Goal: Check status

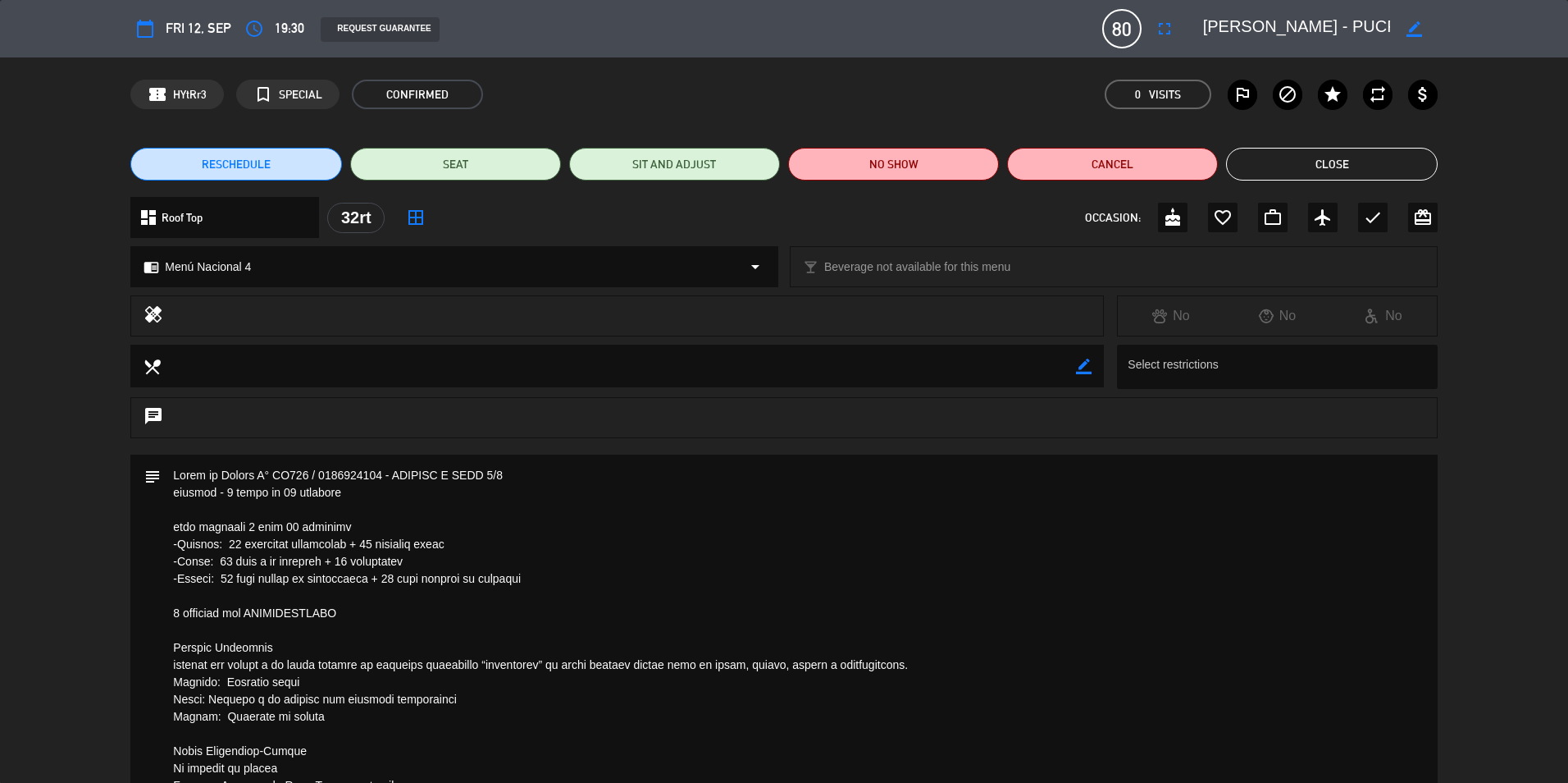
click at [927, 594] on textarea at bounding box center [784, 794] width 1248 height 679
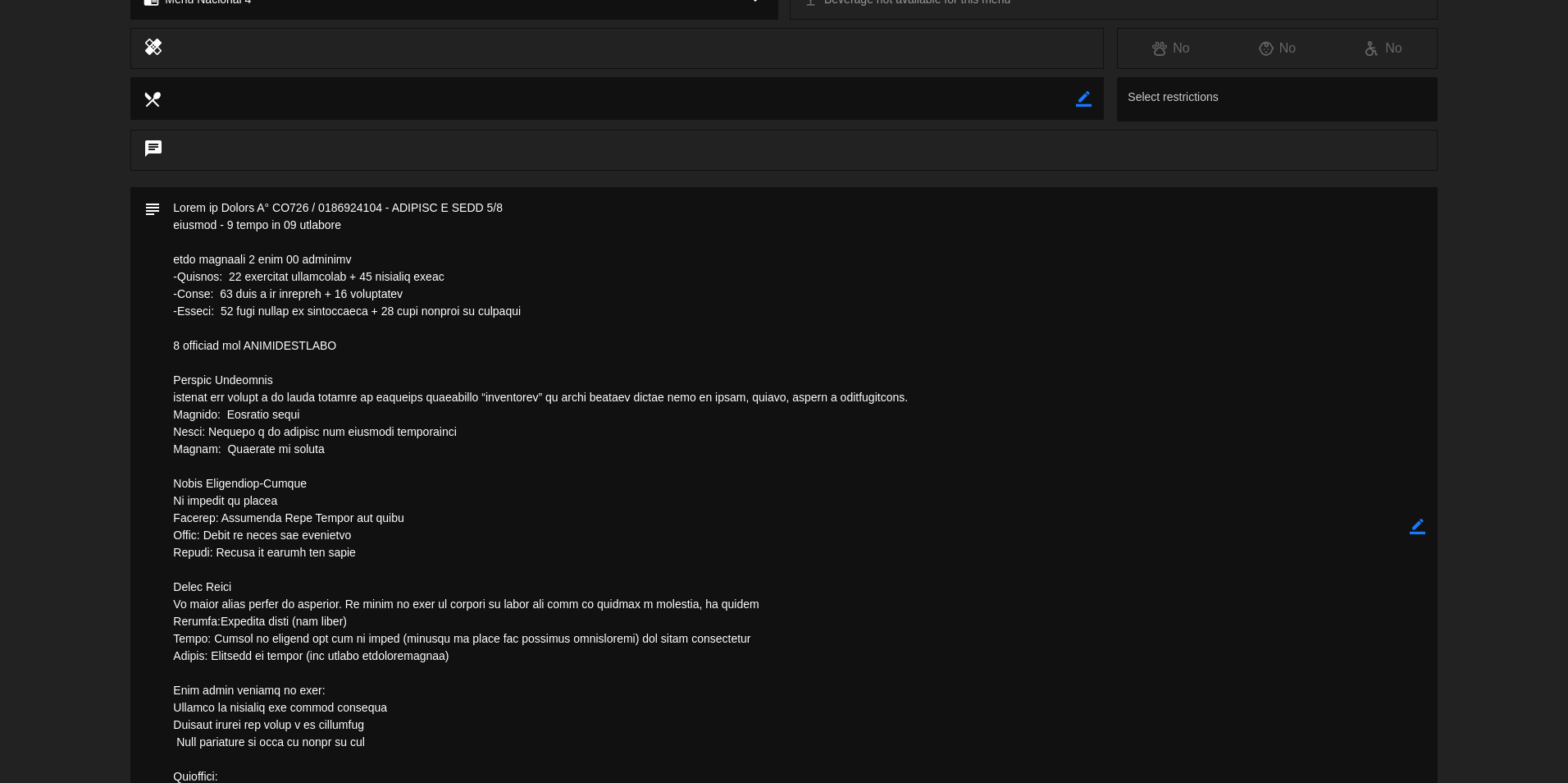
scroll to position [82, 0]
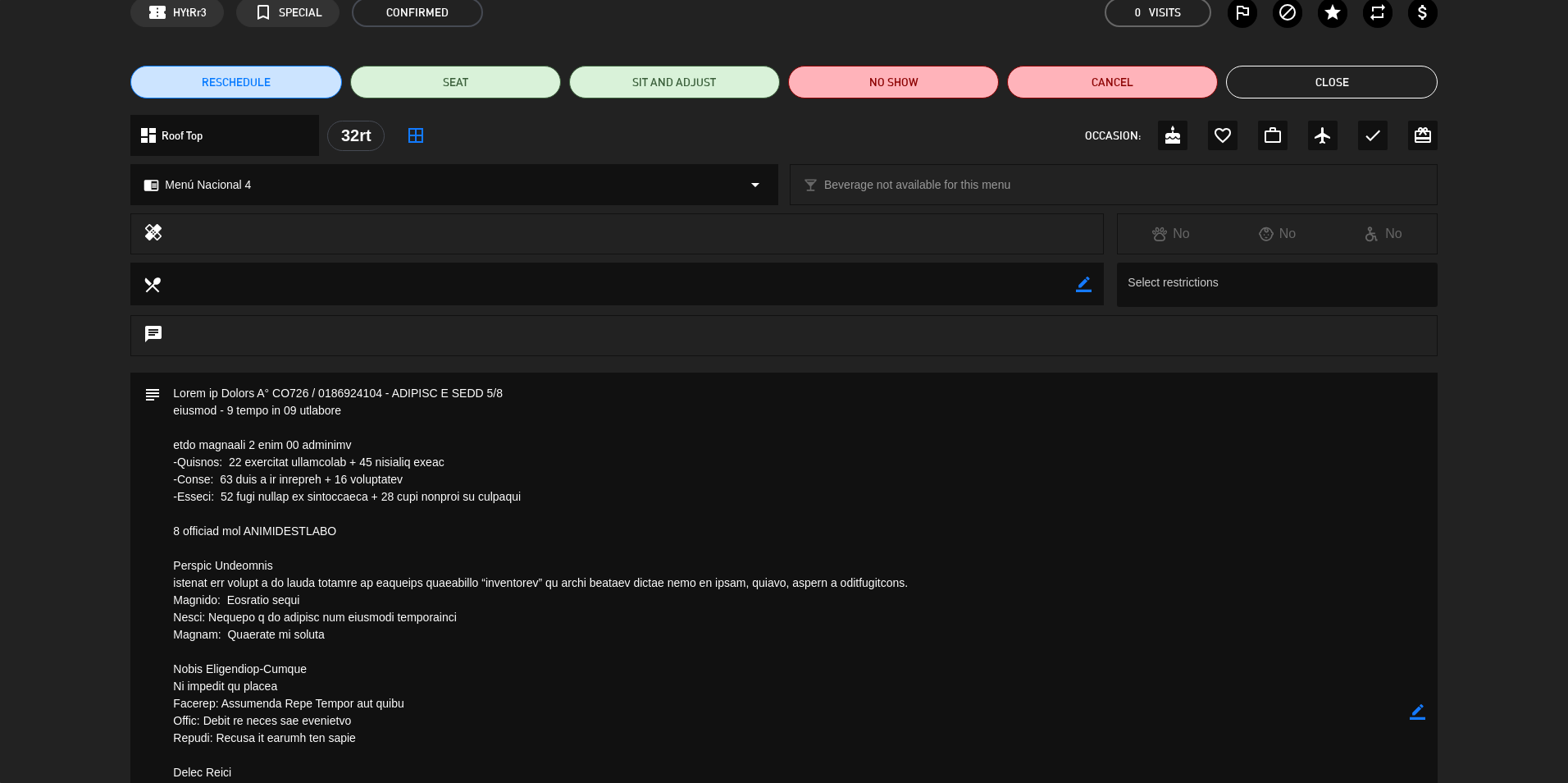
click at [1318, 90] on button "Close" at bounding box center [1331, 82] width 211 height 32
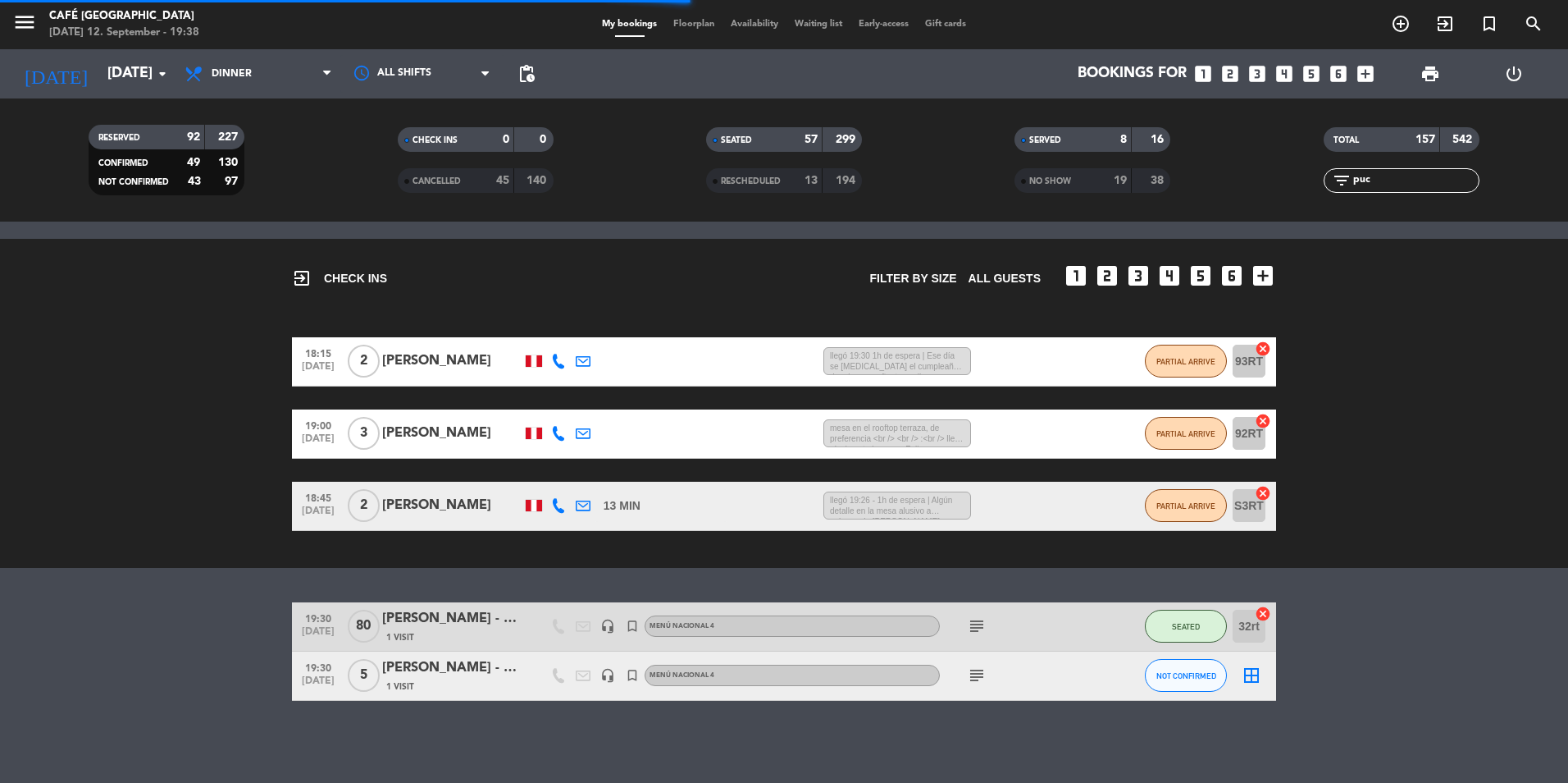
click at [1373, 180] on input "puc" at bounding box center [1414, 180] width 127 height 18
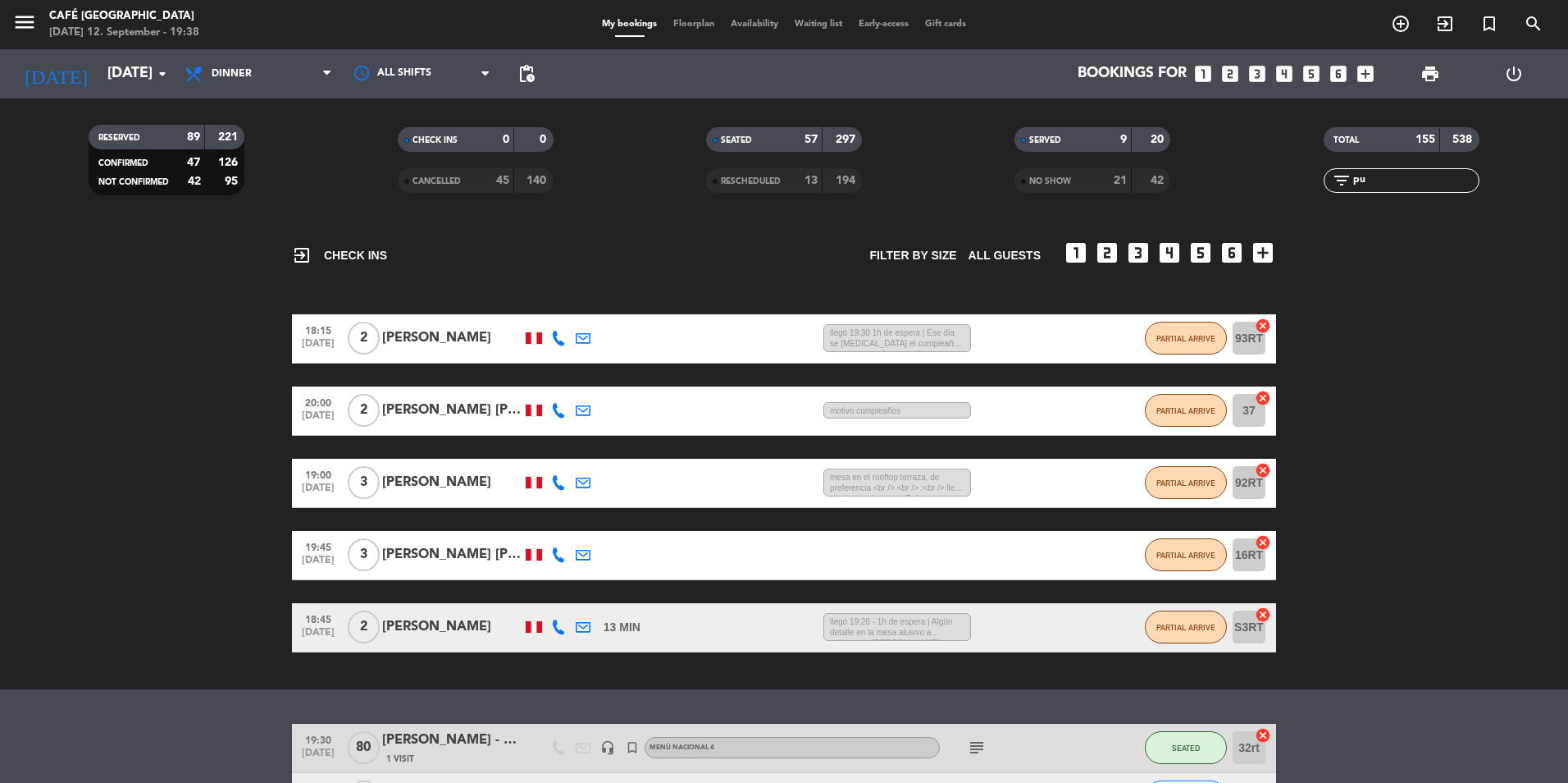
type input "p"
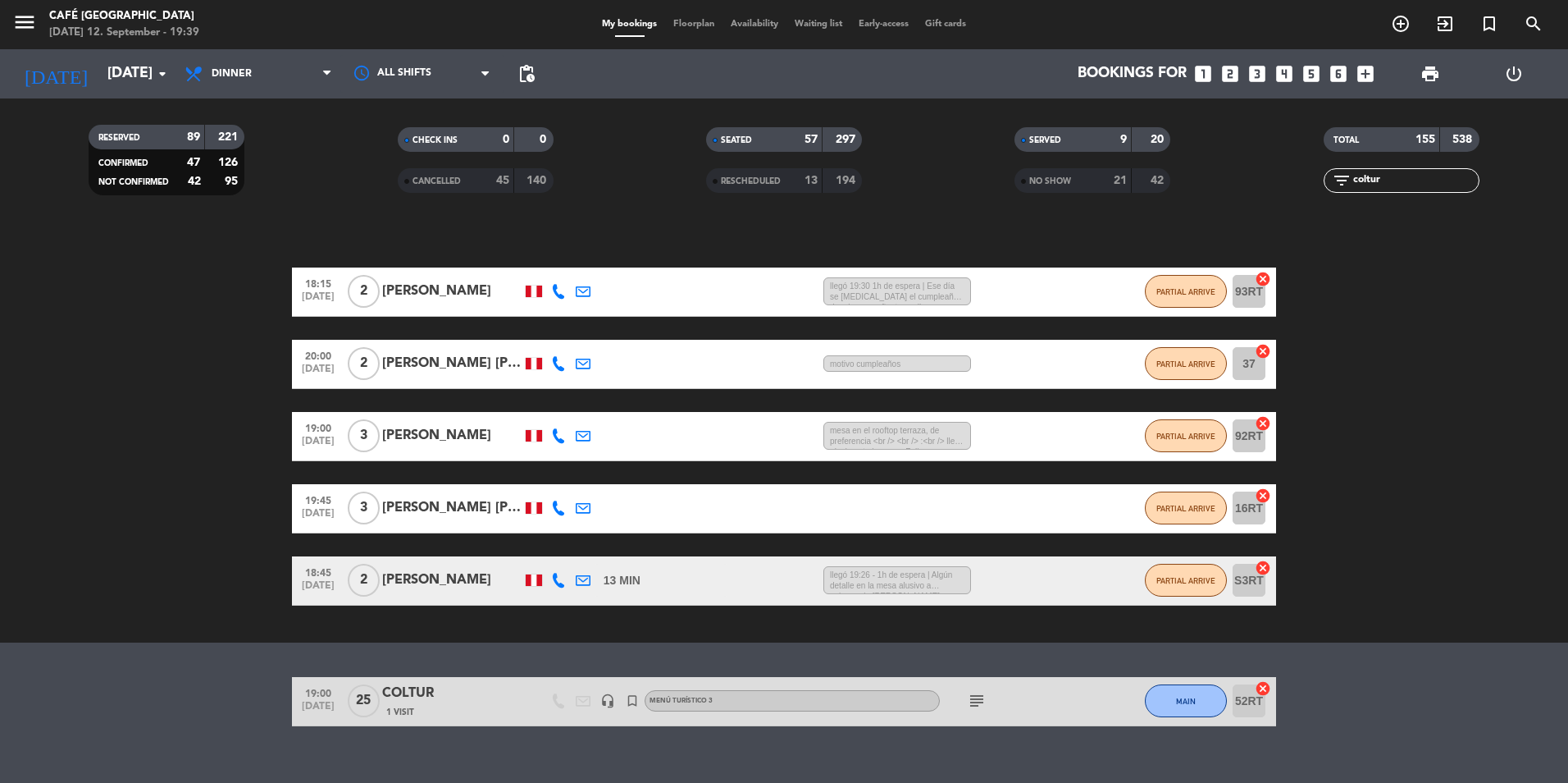
scroll to position [200, 0]
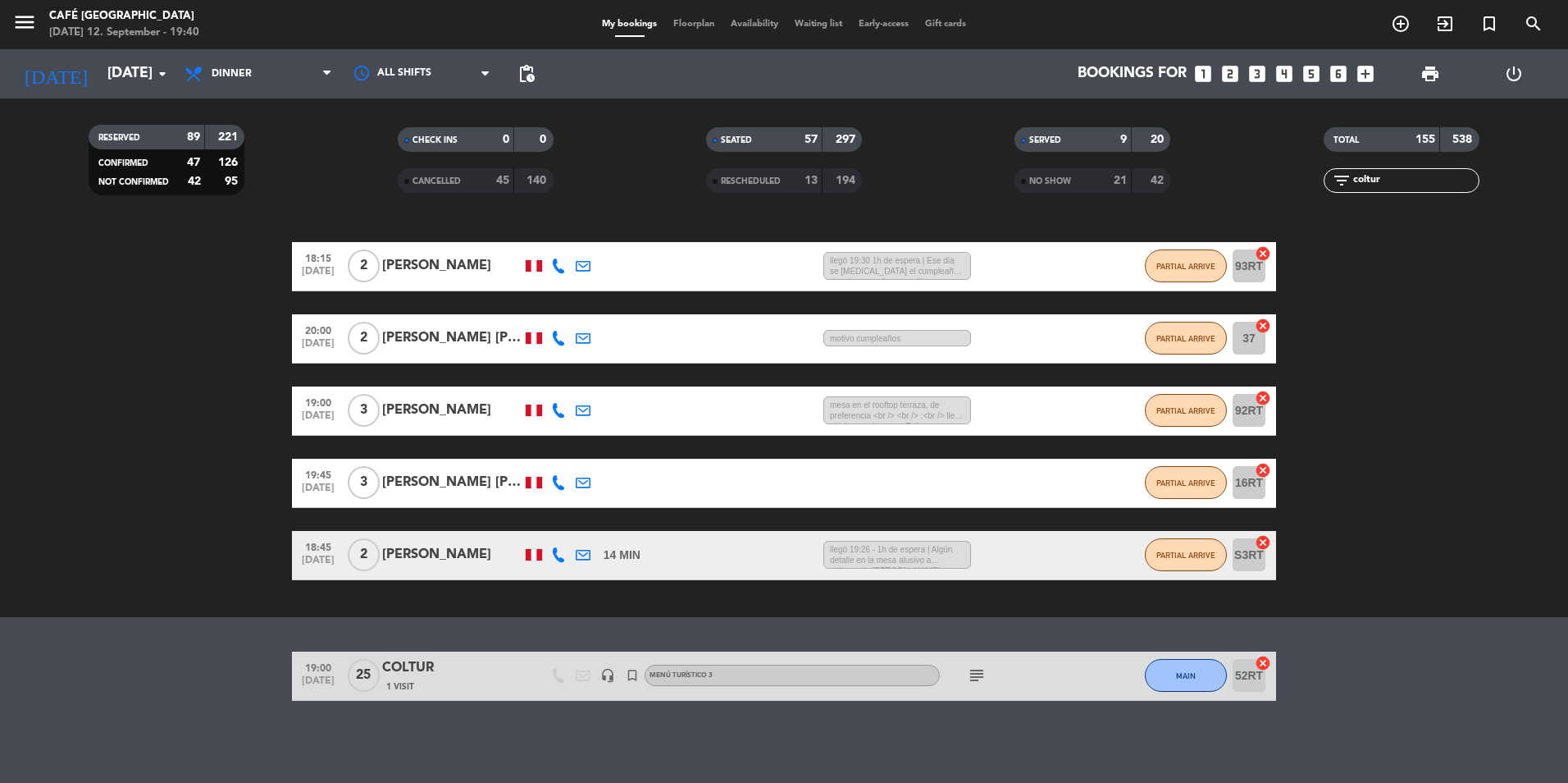
click at [1408, 417] on bookings-row "18:15 [DATE] 2 [PERSON_NAME] 11 MIN / 9:29 H sms llegó 19:30 1h de espera | Ese…" at bounding box center [784, 411] width 1568 height 338
click at [451, 670] on div "COLTUR" at bounding box center [451, 668] width 140 height 21
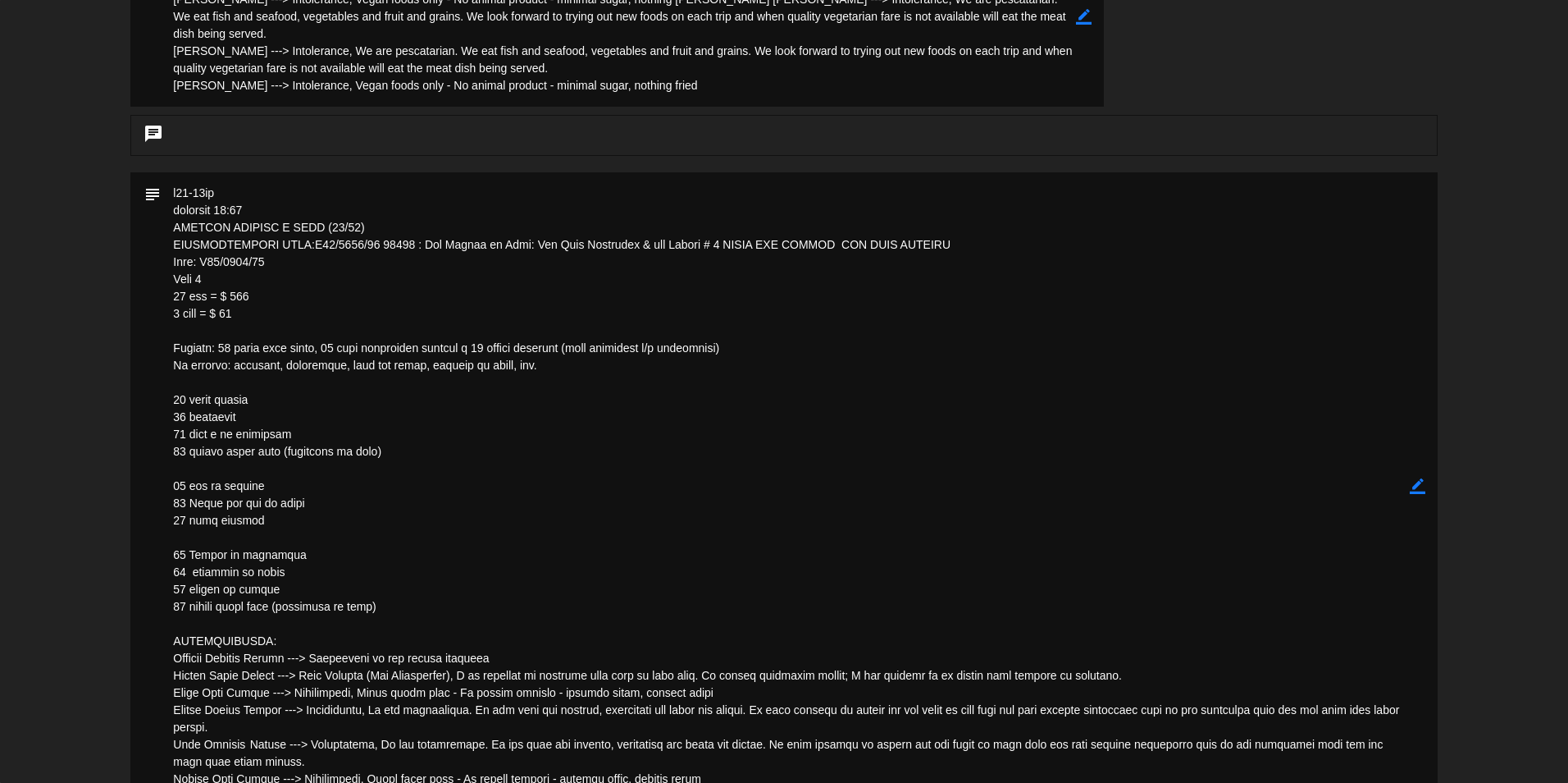
scroll to position [902, 0]
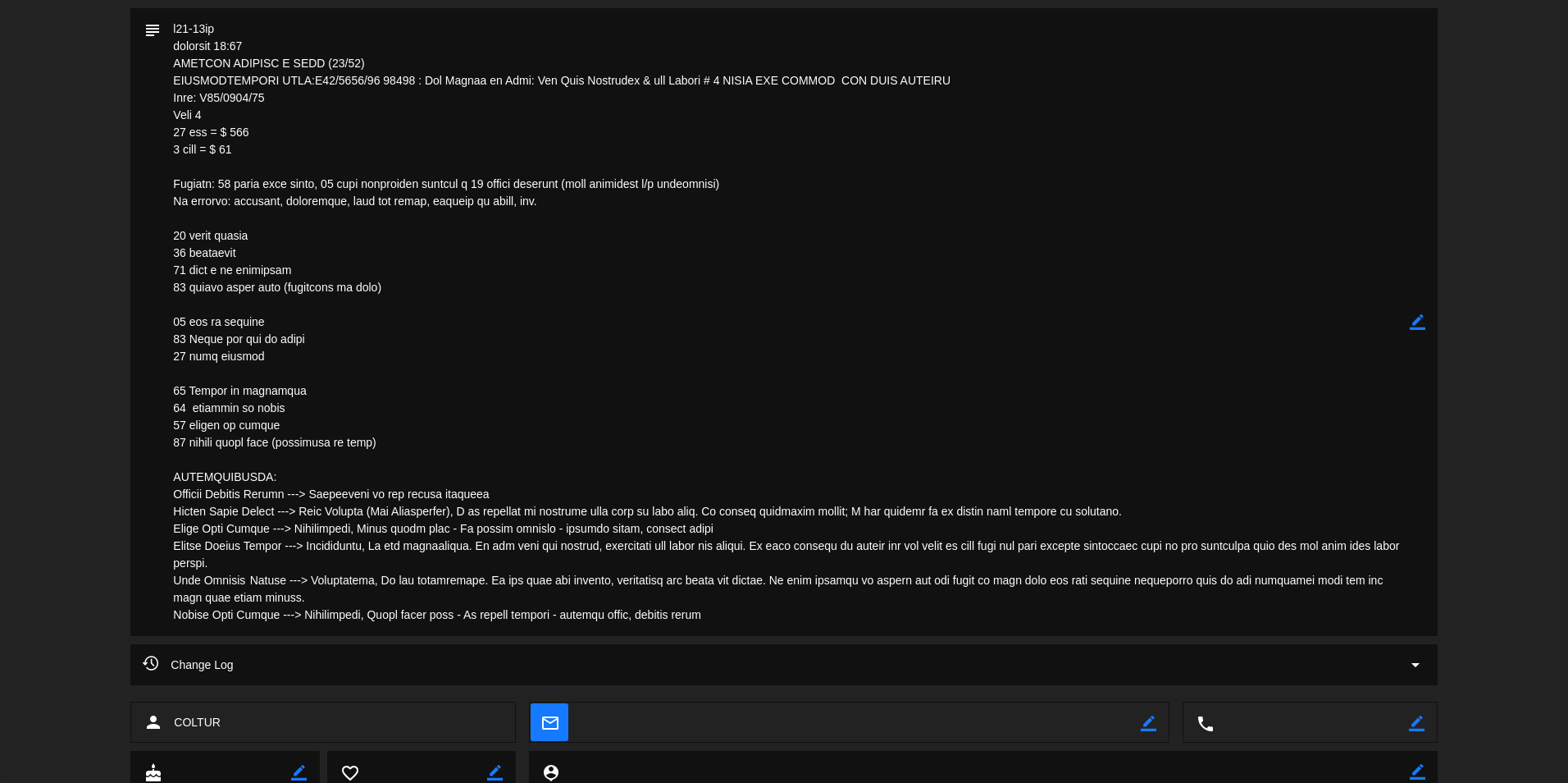
drag, startPoint x: 202, startPoint y: 103, endPoint x: 262, endPoint y: 104, distance: 60.0
click at [263, 104] on textarea at bounding box center [784, 321] width 1248 height 628
drag, startPoint x: 262, startPoint y: 104, endPoint x: 238, endPoint y: 97, distance: 25.0
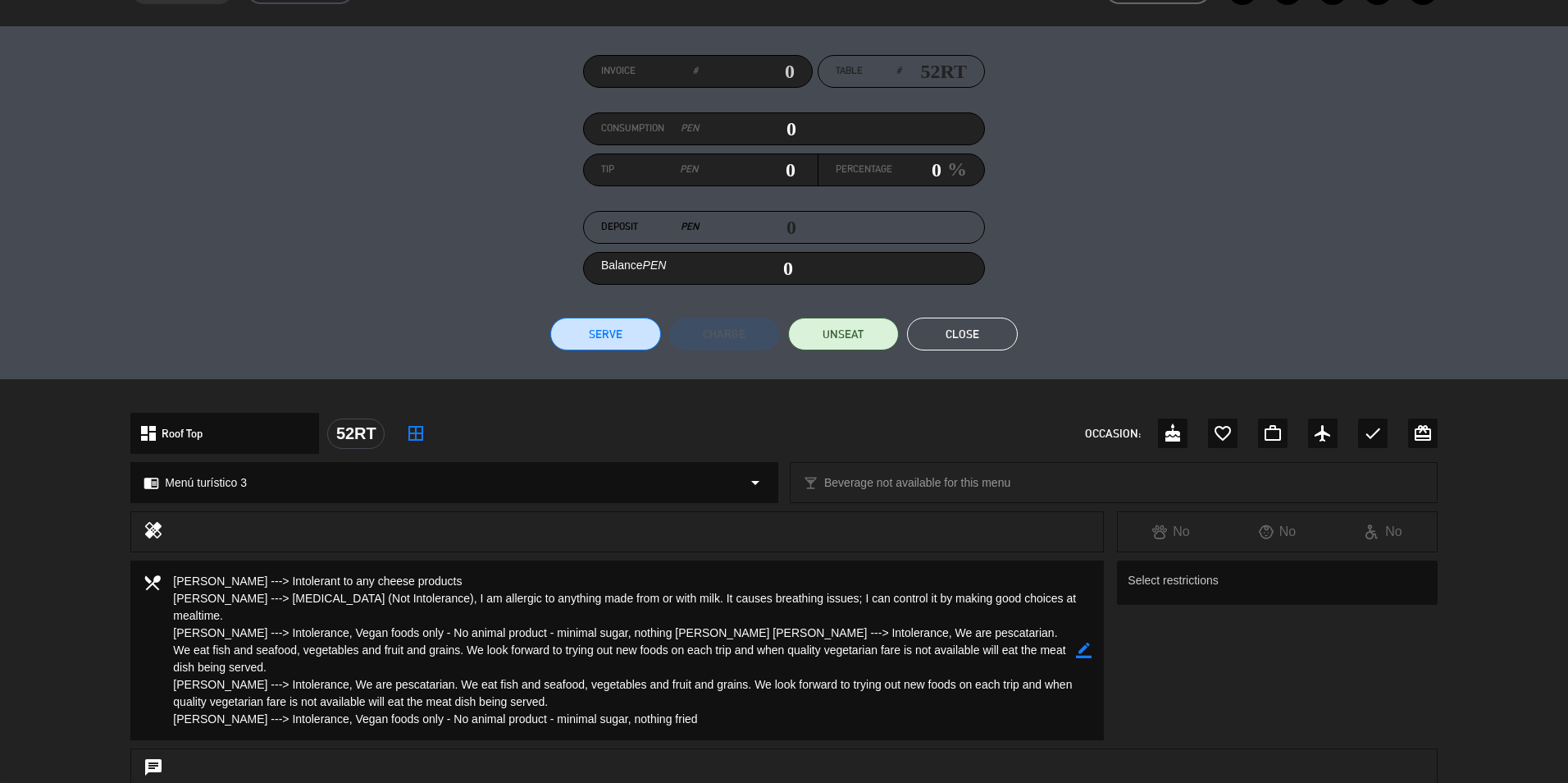
scroll to position [82, 0]
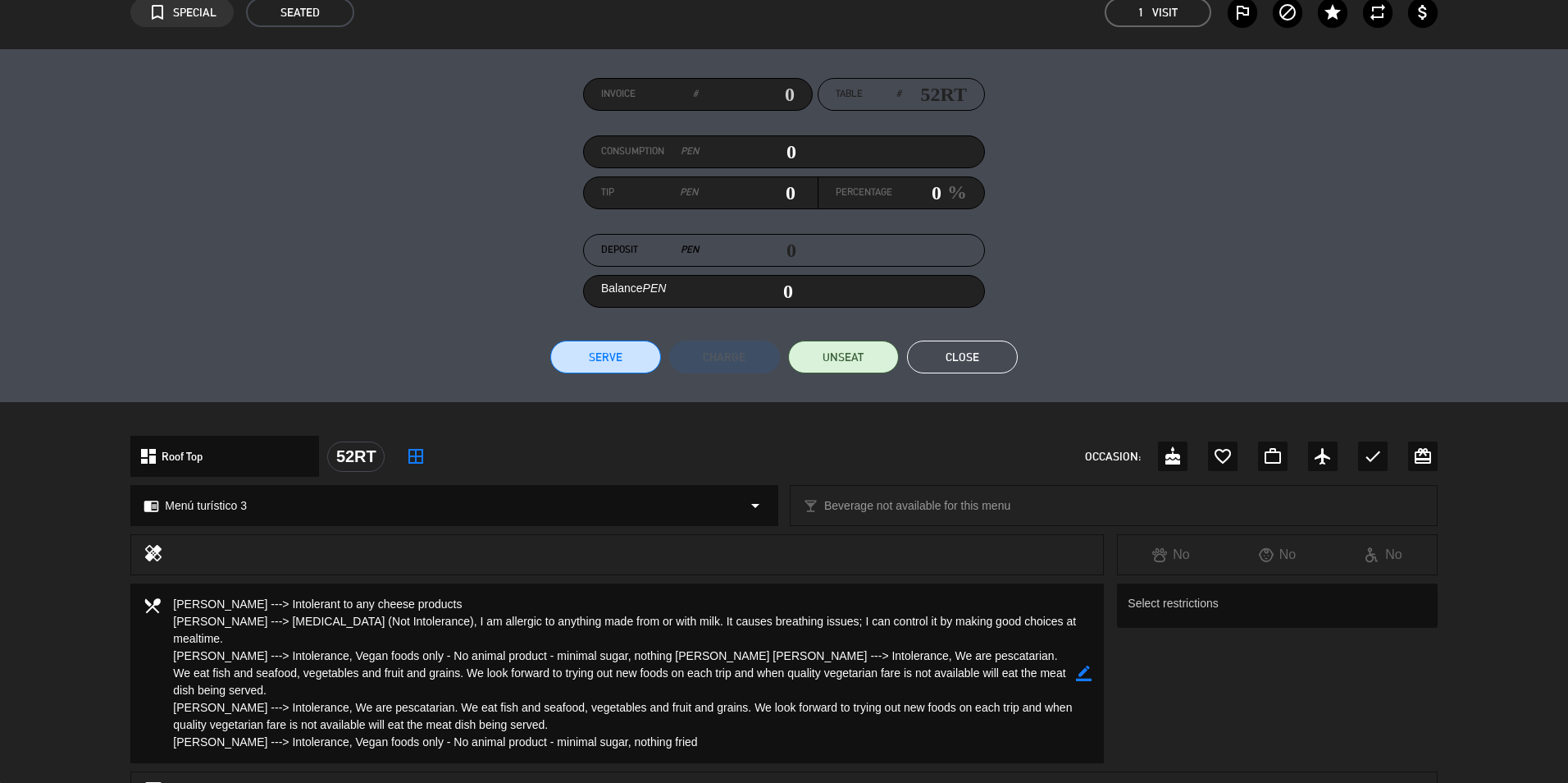
click at [961, 347] on button "Close" at bounding box center [963, 356] width 111 height 32
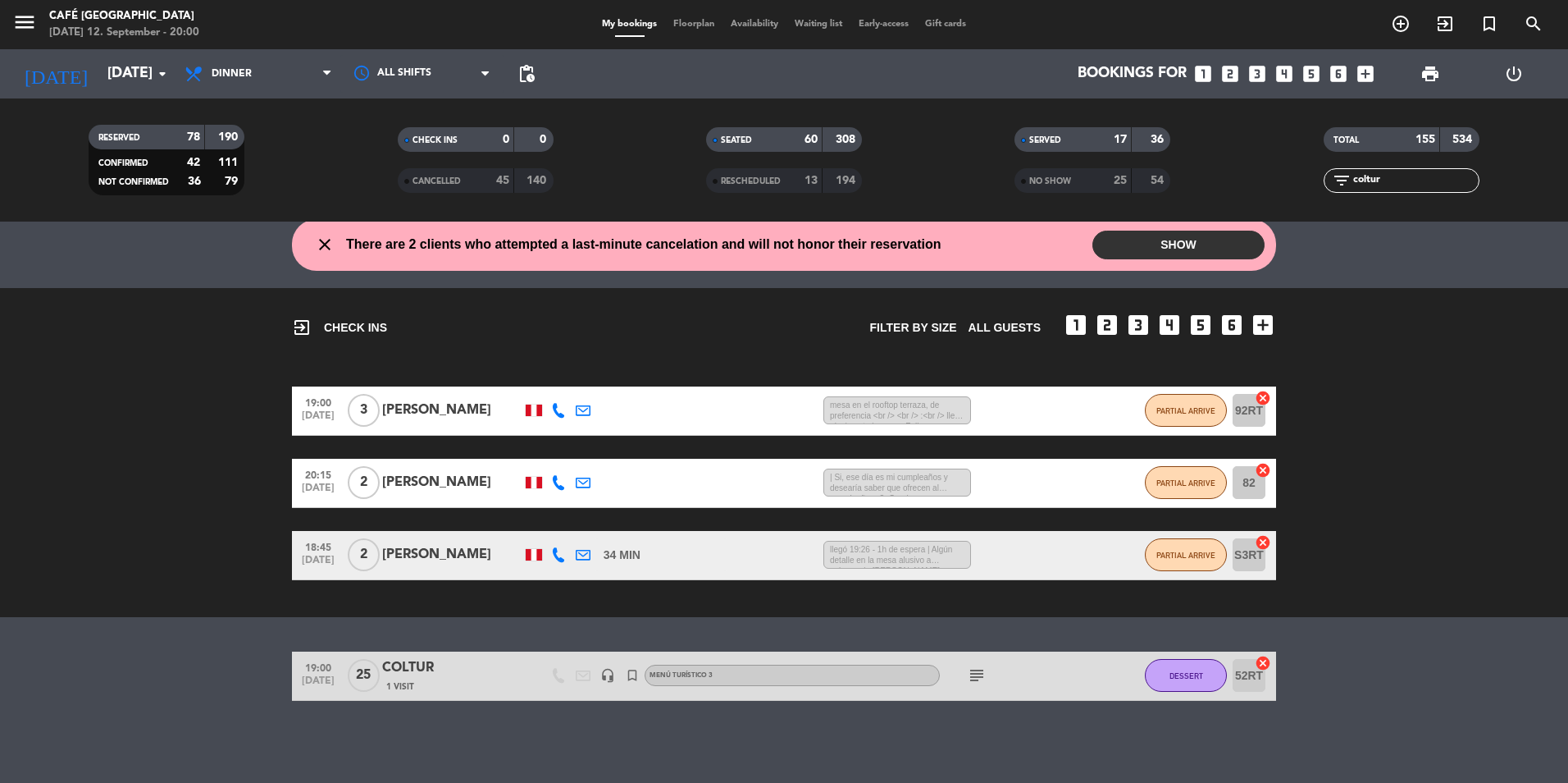
click at [1397, 175] on input "coltur" at bounding box center [1414, 180] width 127 height 18
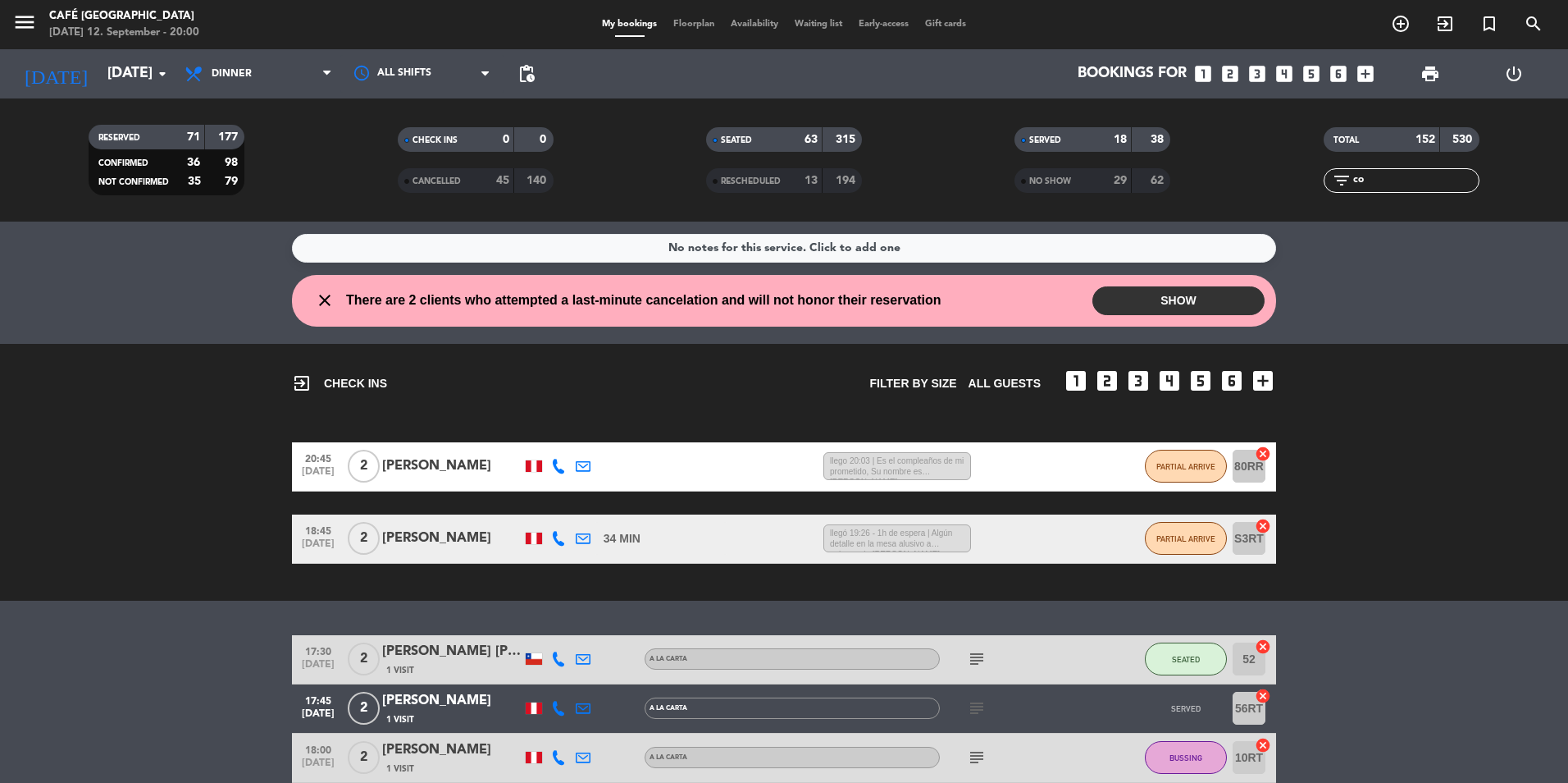
type input "c"
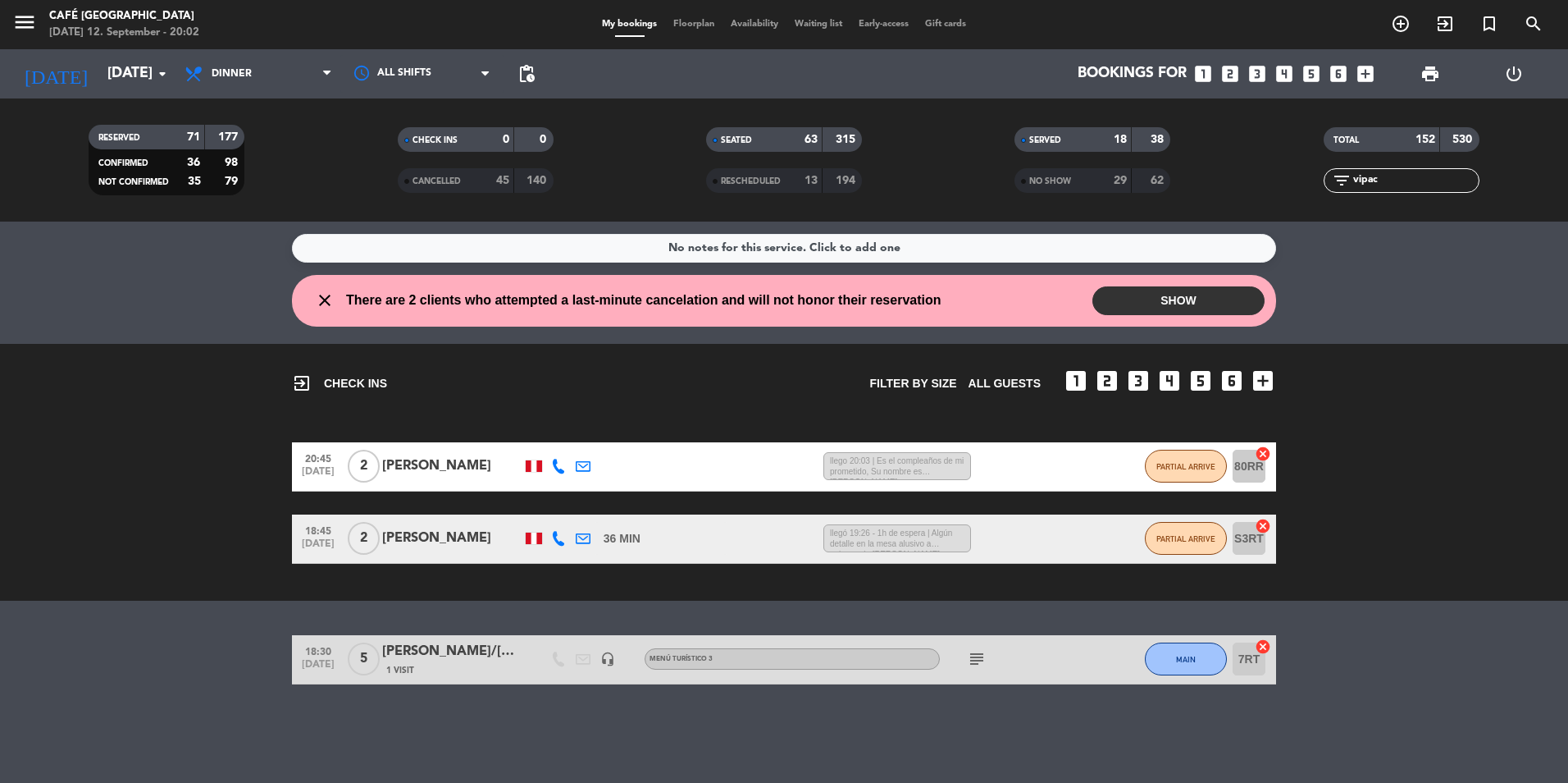
type input "vipac"
drag, startPoint x: 458, startPoint y: 657, endPoint x: 446, endPoint y: 657, distance: 12.0
click at [446, 657] on div "[PERSON_NAME]/[PERSON_NAME][DATE] [PERSON_NAME]" at bounding box center [451, 651] width 140 height 21
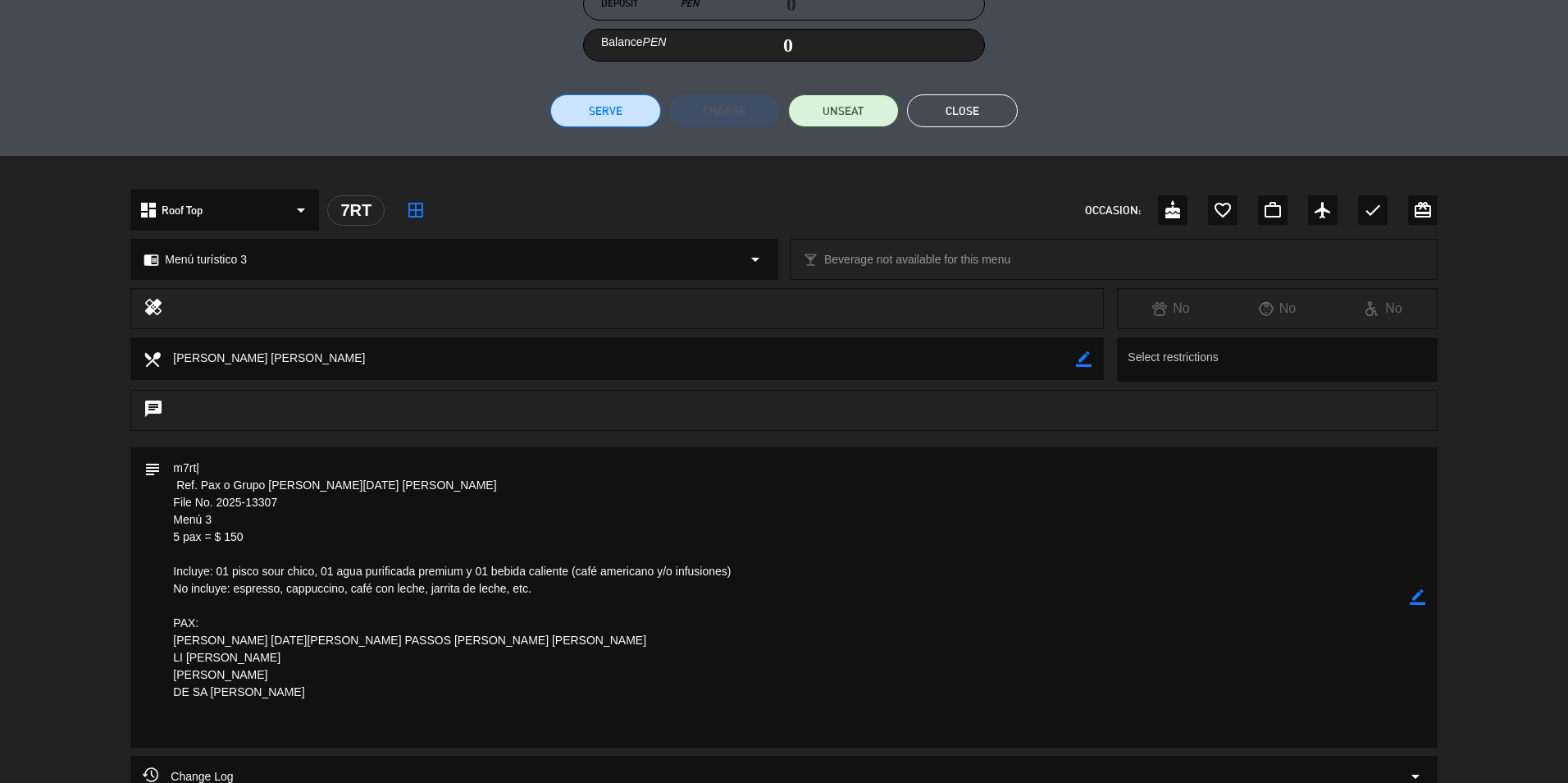
scroll to position [492, 0]
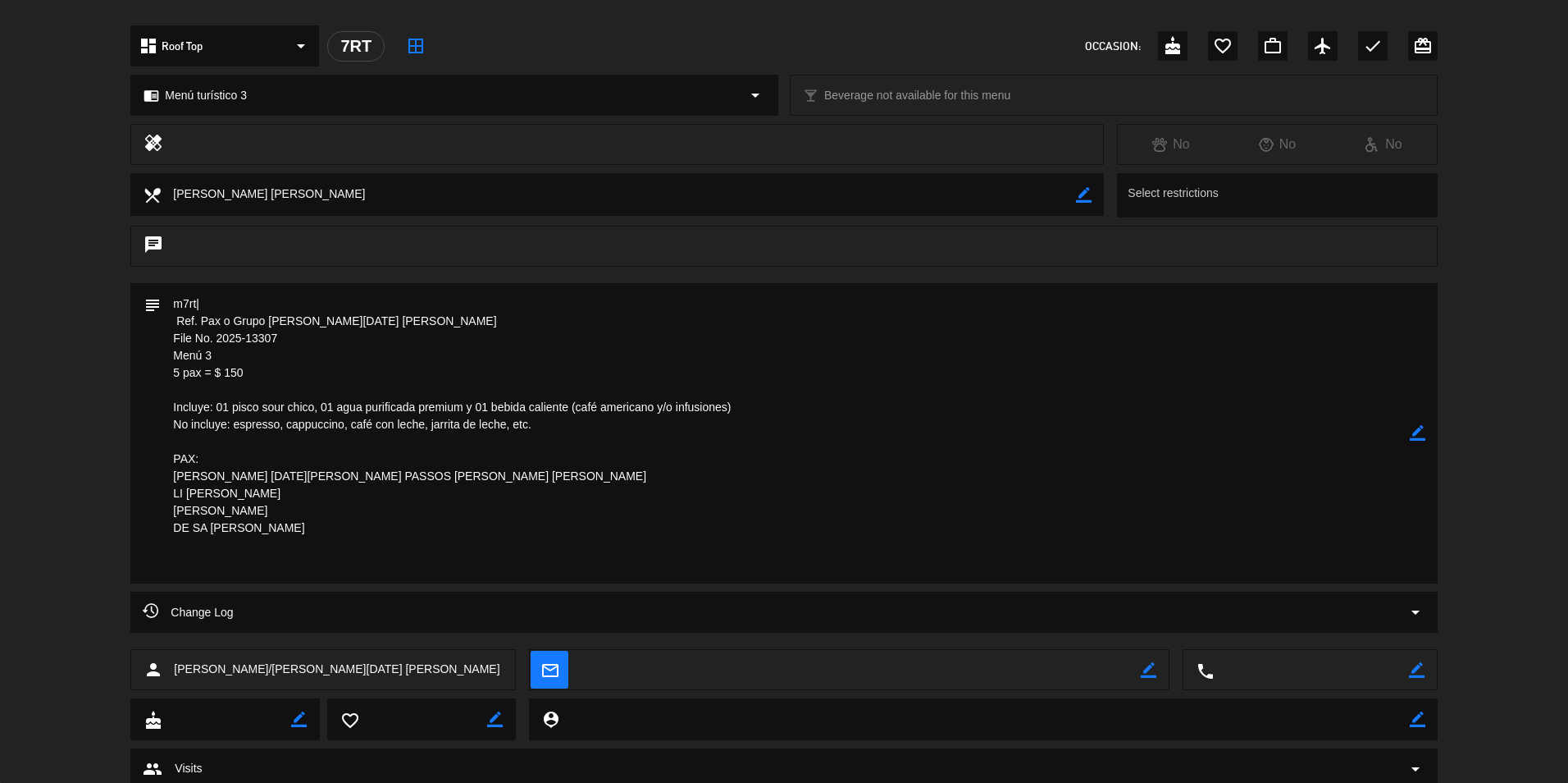
drag, startPoint x: 218, startPoint y: 341, endPoint x: 276, endPoint y: 339, distance: 58.0
click at [276, 339] on textarea at bounding box center [784, 433] width 1248 height 300
drag, startPoint x: 276, startPoint y: 339, endPoint x: 266, endPoint y: 338, distance: 10.0
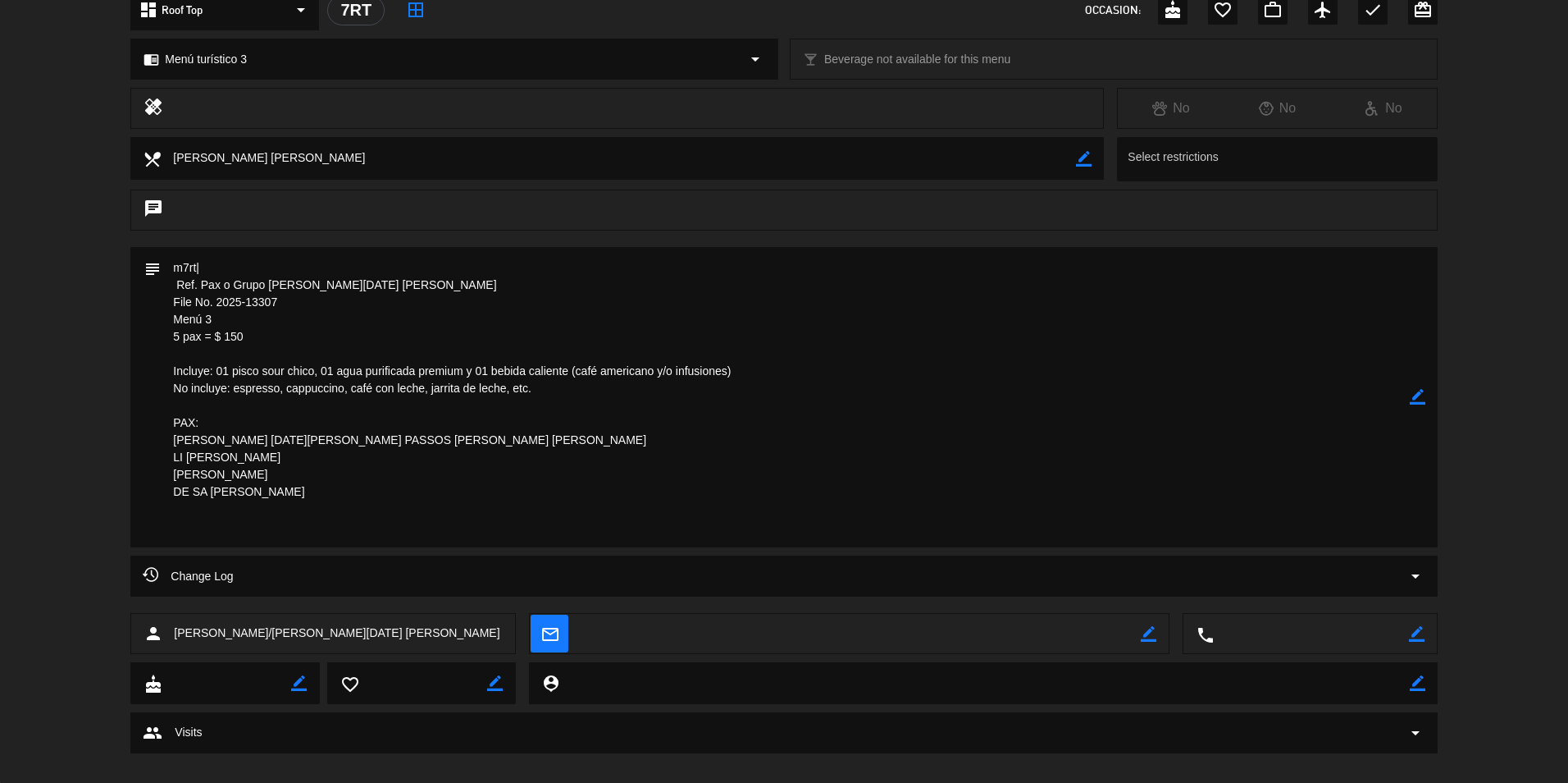
scroll to position [548, 0]
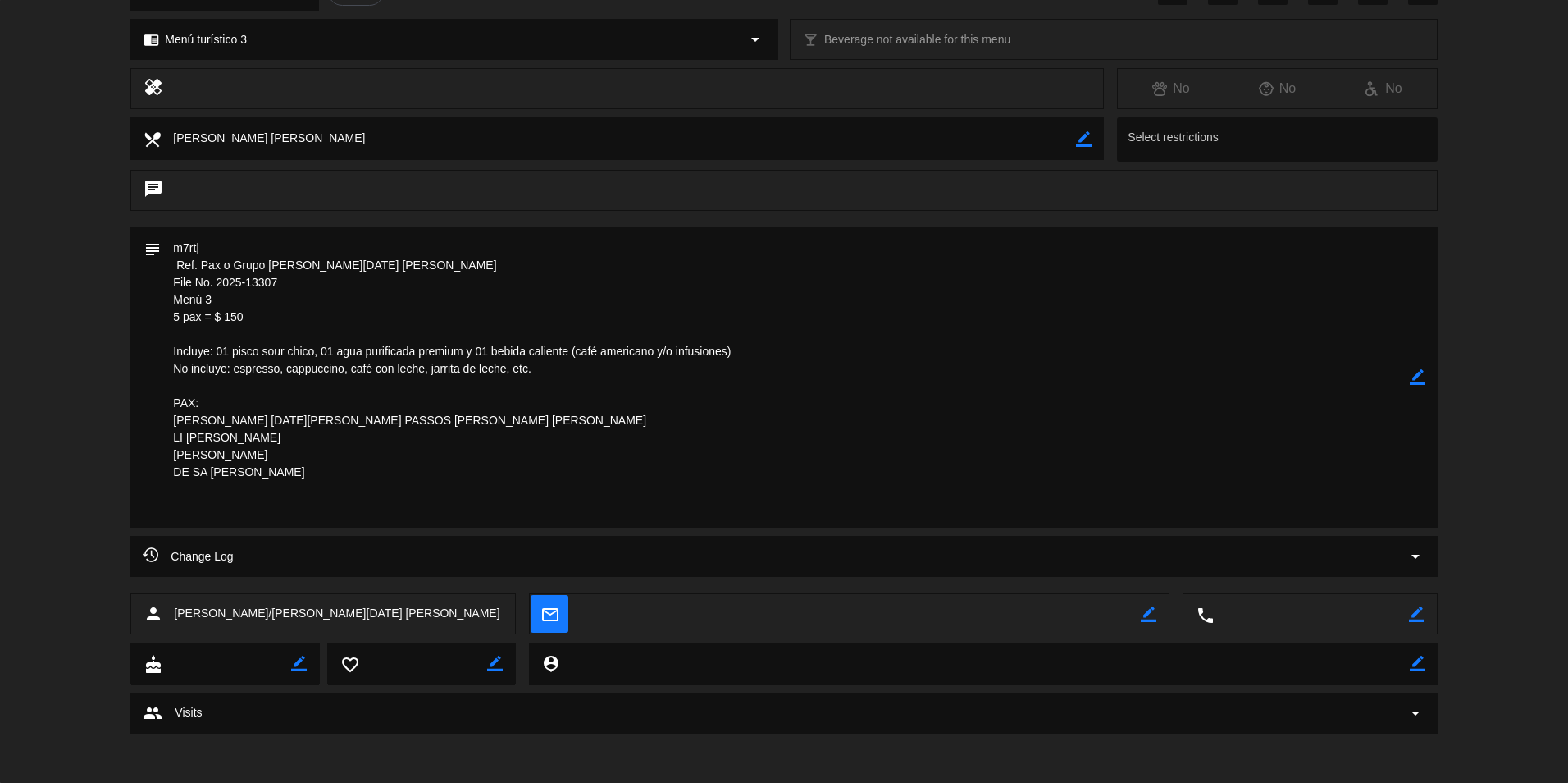
click at [435, 290] on textarea at bounding box center [784, 377] width 1248 height 300
click at [435, 291] on textarea at bounding box center [784, 377] width 1248 height 300
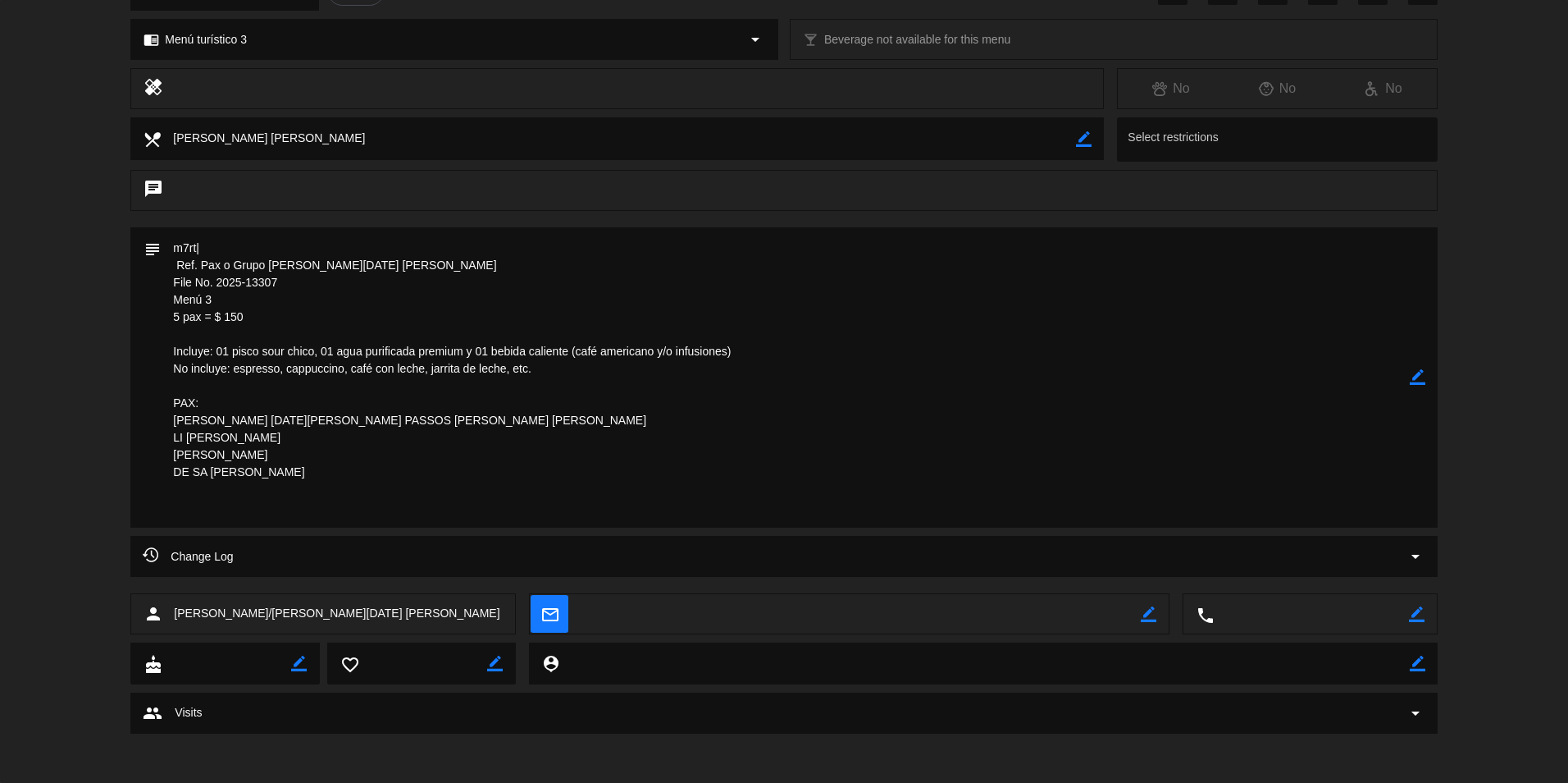
click at [927, 635] on div "person [PERSON_NAME]/[PERSON_NAME][DATE] [PERSON_NAME] mail_outline border_colo…" at bounding box center [784, 618] width 1568 height 49
drag, startPoint x: 599, startPoint y: 715, endPoint x: 572, endPoint y: 675, distance: 48.3
click at [600, 709] on div "group Visits arrow_drop_down" at bounding box center [784, 713] width 1282 height 19
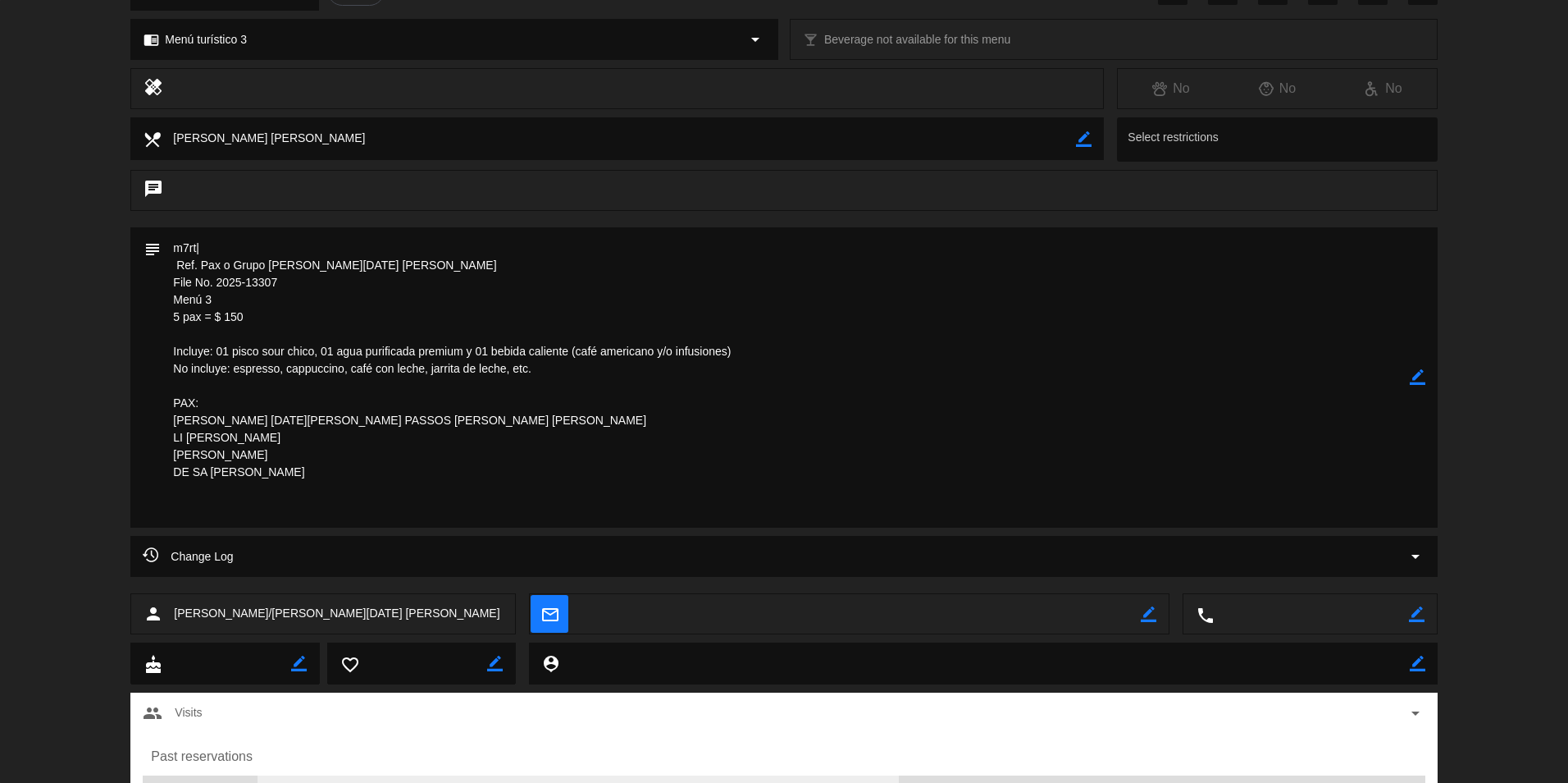
click at [1235, 370] on textarea at bounding box center [784, 377] width 1248 height 300
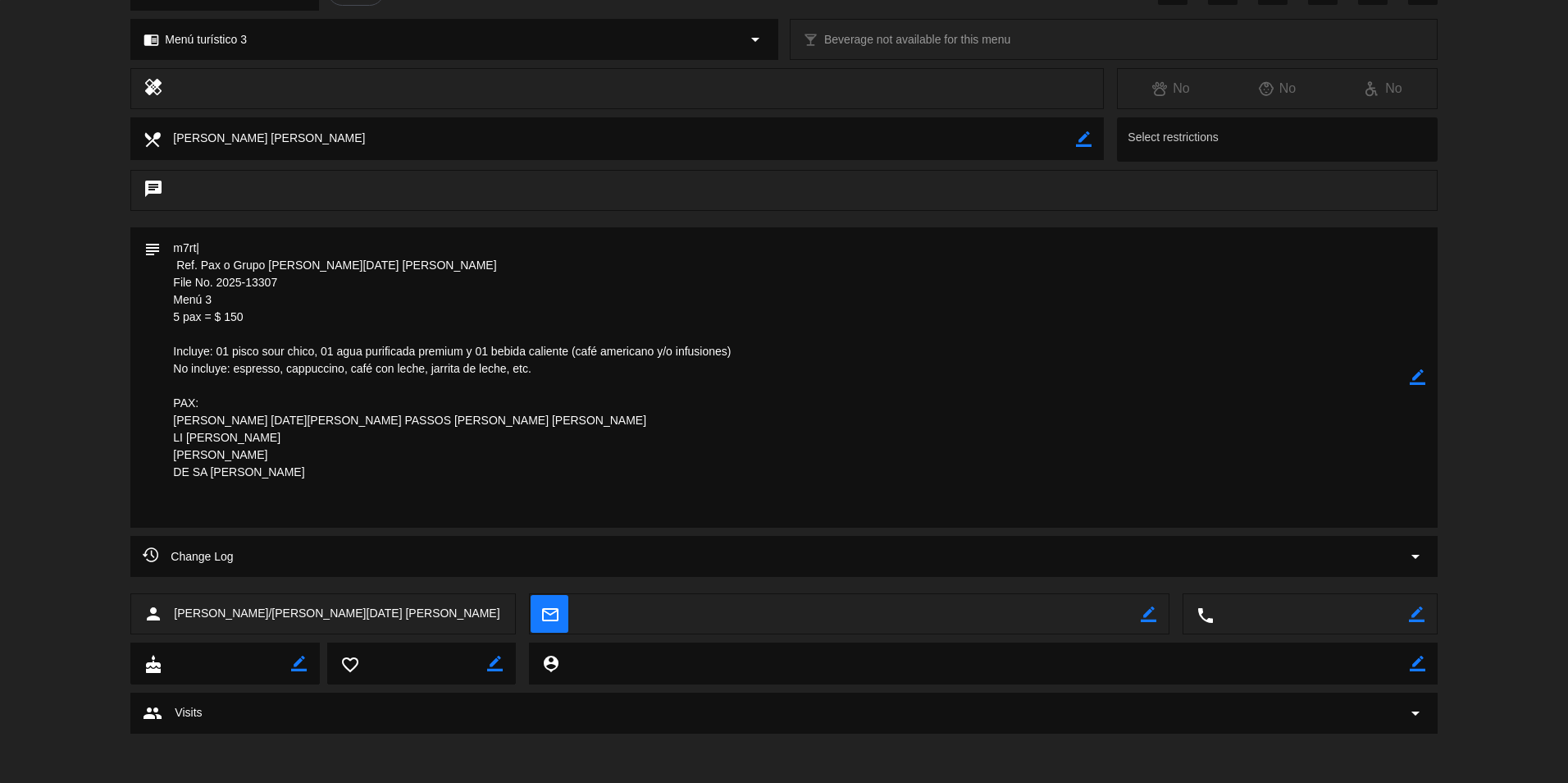
drag, startPoint x: 793, startPoint y: 660, endPoint x: 774, endPoint y: 679, distance: 26.9
click at [777, 674] on textarea at bounding box center [984, 664] width 849 height 42
drag, startPoint x: 214, startPoint y: 286, endPoint x: 278, endPoint y: 284, distance: 64.0
click at [278, 284] on textarea at bounding box center [784, 377] width 1248 height 300
drag, startPoint x: 277, startPoint y: 284, endPoint x: 254, endPoint y: 280, distance: 23.3
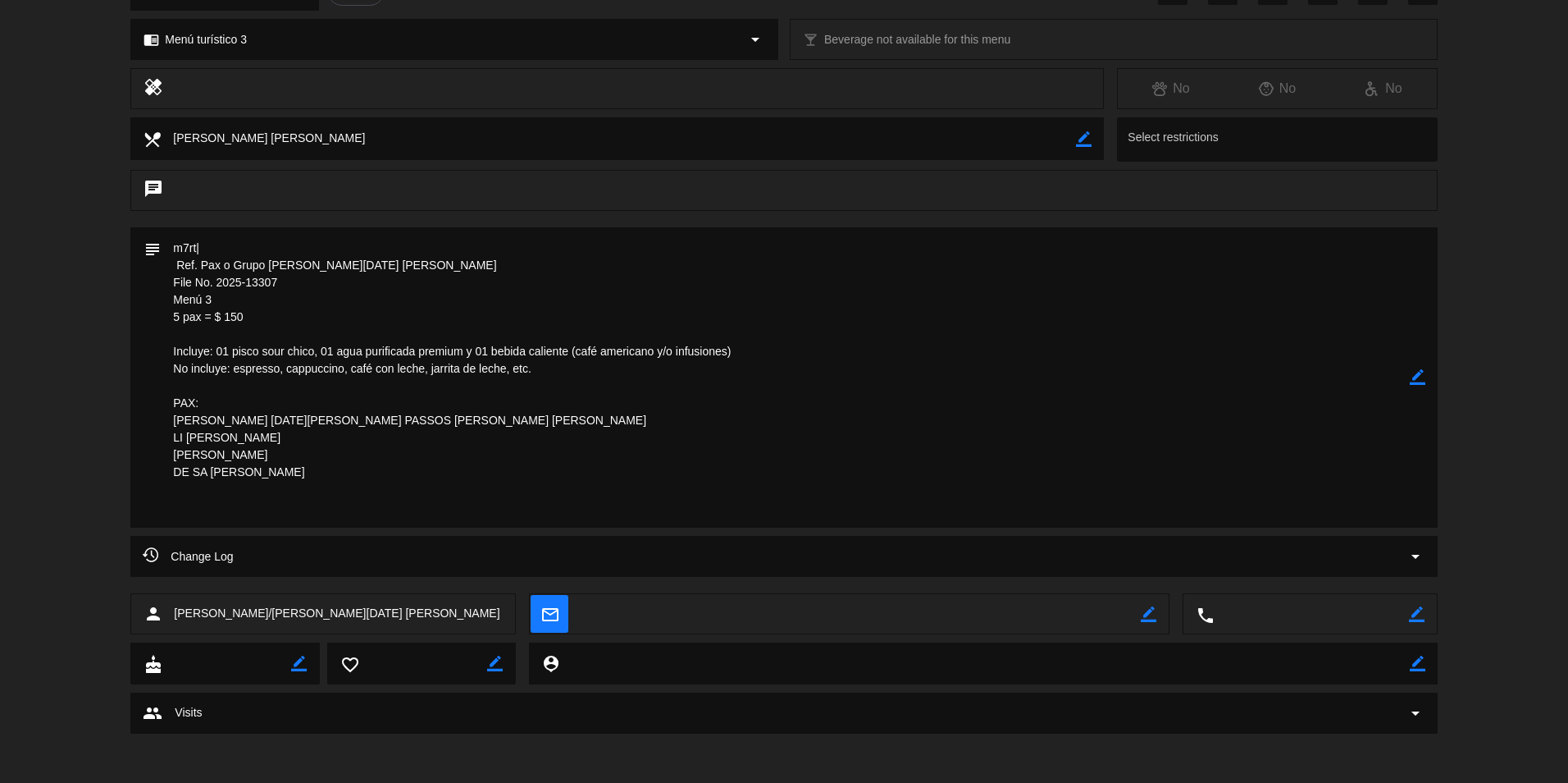
click at [841, 613] on textarea at bounding box center [860, 614] width 561 height 41
click at [1158, 308] on textarea at bounding box center [784, 377] width 1248 height 300
